Goal: Information Seeking & Learning: Learn about a topic

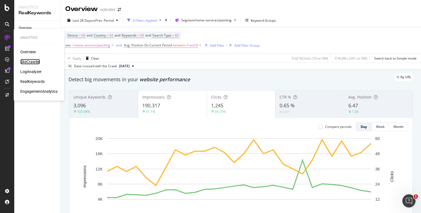
click at [31, 61] on div "SiteCrawler" at bounding box center [29, 61] width 19 height 5
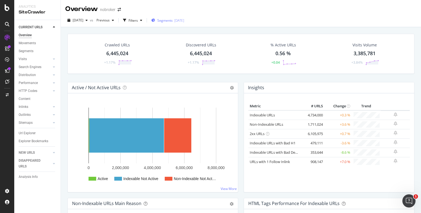
click at [166, 19] on div "Segments [DATE]" at bounding box center [167, 20] width 33 height 5
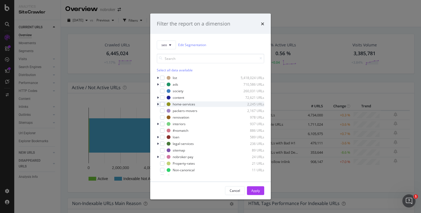
click at [158, 105] on icon "modal" at bounding box center [158, 103] width 2 height 3
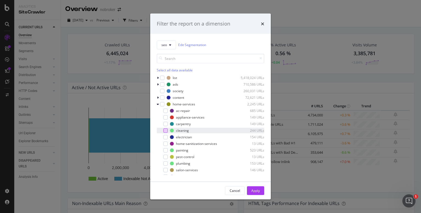
click at [167, 131] on div "modal" at bounding box center [165, 130] width 4 height 4
click at [256, 192] on div "Apply" at bounding box center [256, 190] width 9 height 5
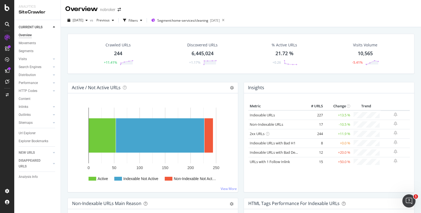
click at [120, 53] on div "244" at bounding box center [118, 53] width 8 height 7
click at [120, 53] on div "Crawled URLs 244 +11.41% Discovered URLs 6,445,024 +1.17% % Active URLs 21.72 %…" at bounding box center [241, 133] width 360 height 213
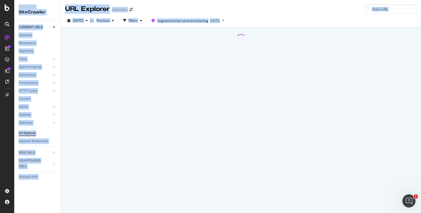
click at [120, 53] on div at bounding box center [241, 119] width 360 height 185
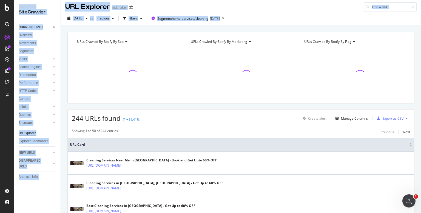
scroll to position [3, 0]
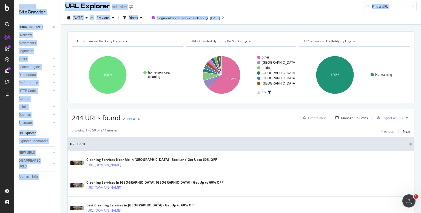
drag, startPoint x: 120, startPoint y: 53, endPoint x: 149, endPoint y: 50, distance: 29.2
click at [149, 50] on div "home-services/ cleaning 100% seo Crawled URLs home-services/cleaning 244 cleani…" at bounding box center [127, 73] width 111 height 52
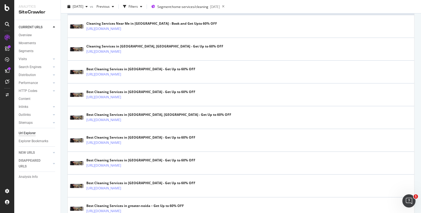
scroll to position [0, 0]
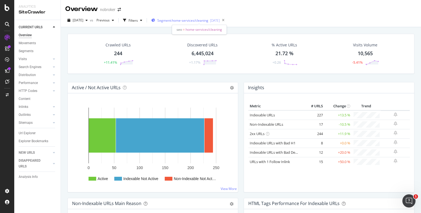
click at [187, 22] on span "Segment: home-services/cleaning" at bounding box center [182, 20] width 51 height 5
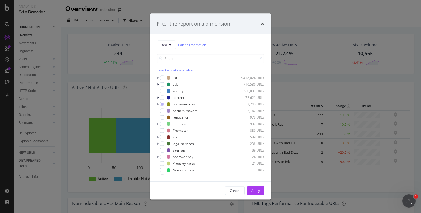
click at [261, 22] on div "Filter the report on a dimension" at bounding box center [211, 23] width 108 height 7
click at [263, 23] on icon "times" at bounding box center [262, 23] width 3 height 4
